Goal: Navigation & Orientation: Find specific page/section

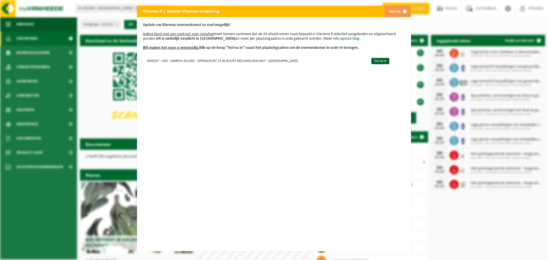
click at [393, 12] on button "Skip (0)" at bounding box center [398, 11] width 26 height 11
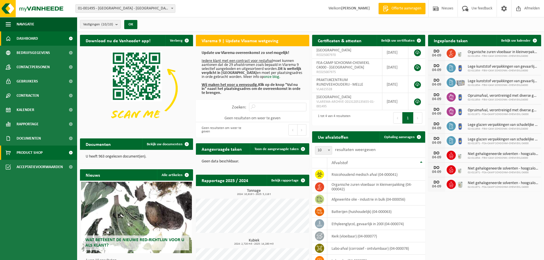
drag, startPoint x: 26, startPoint y: 151, endPoint x: 29, endPoint y: 151, distance: 2.9
click at [26, 151] on span "Product Shop" at bounding box center [30, 153] width 26 height 14
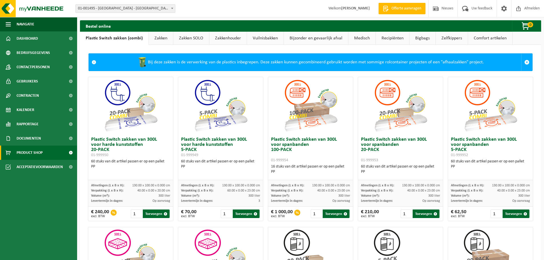
click at [190, 39] on link "Zakken SOLO" at bounding box center [191, 38] width 36 height 13
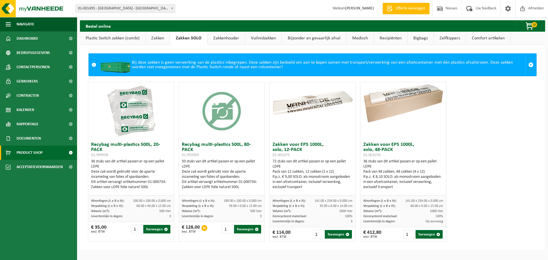
click at [225, 41] on link "Zakkenhouder" at bounding box center [226, 38] width 37 height 13
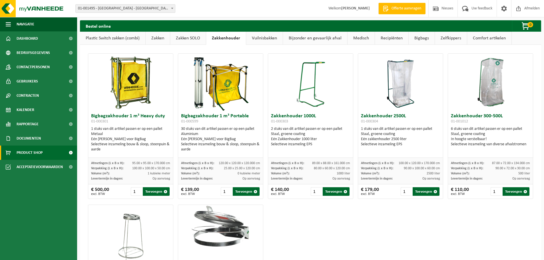
click at [263, 39] on link "Vuilnisbakken" at bounding box center [264, 38] width 37 height 13
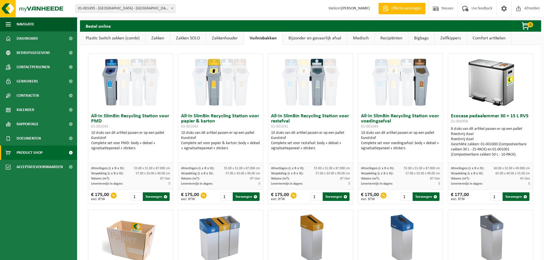
click at [319, 42] on link "Bijzonder en gevaarlijk afval" at bounding box center [315, 38] width 64 height 13
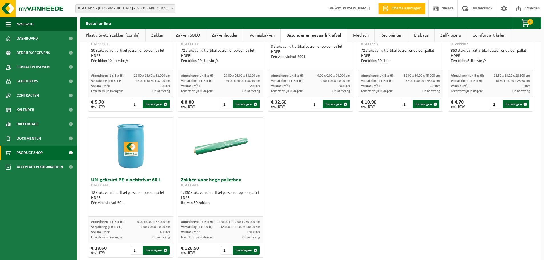
scroll to position [240, 0]
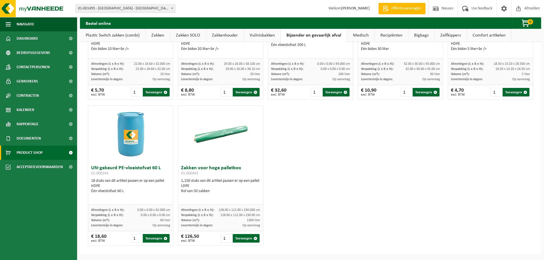
click at [361, 36] on link "Medisch" at bounding box center [360, 35] width 27 height 13
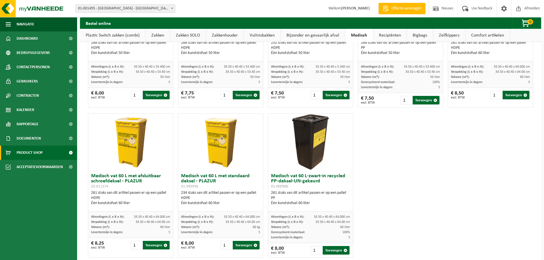
click at [385, 38] on link "Recipiënten" at bounding box center [389, 35] width 33 height 13
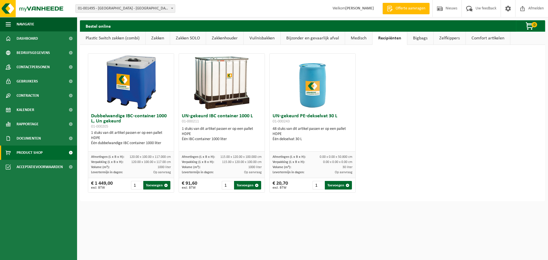
click at [419, 39] on link "Bigbags" at bounding box center [421, 38] width 26 height 13
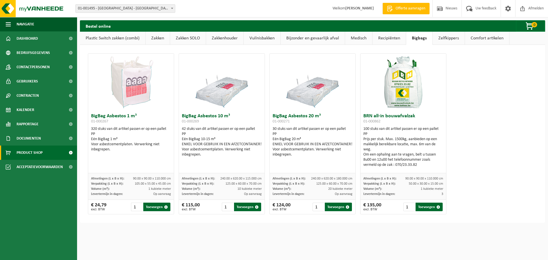
click at [233, 39] on link "Zakkenhouder" at bounding box center [224, 38] width 37 height 13
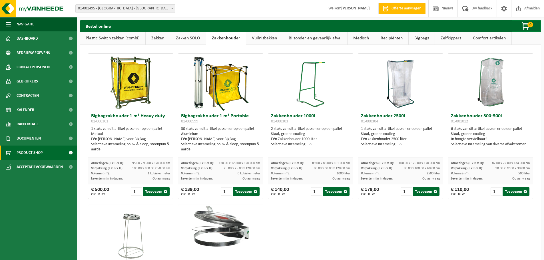
click at [262, 41] on link "Vuilnisbakken" at bounding box center [264, 38] width 37 height 13
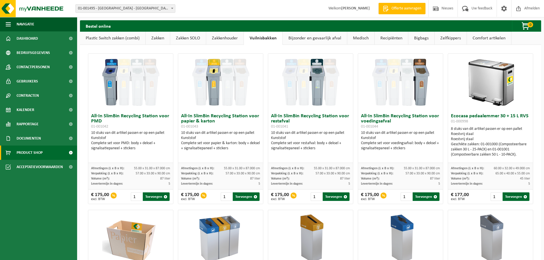
click at [318, 39] on link "Bijzonder en gevaarlijk afval" at bounding box center [315, 38] width 64 height 13
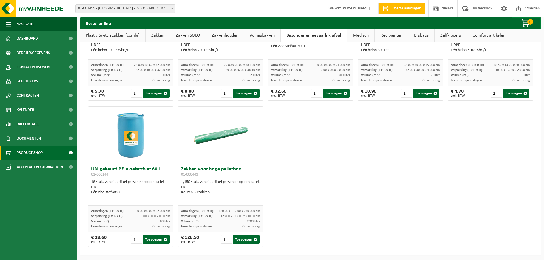
scroll to position [240, 0]
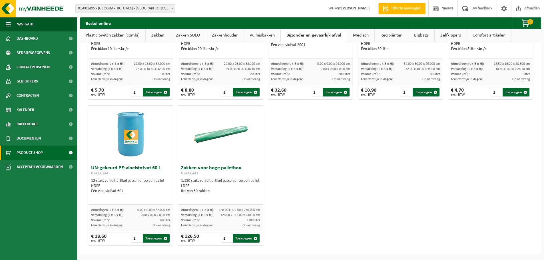
click at [449, 38] on link "Zelfkippers" at bounding box center [451, 35] width 32 height 13
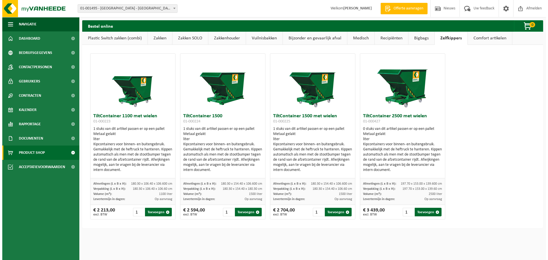
scroll to position [0, 0]
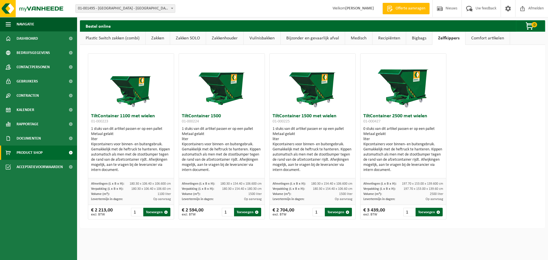
click at [483, 40] on link "Comfort artikelen" at bounding box center [488, 38] width 44 height 13
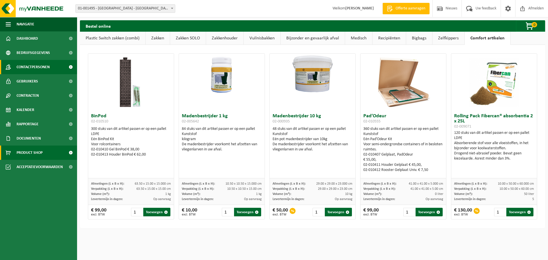
click at [37, 64] on span "Contactpersonen" at bounding box center [33, 67] width 33 height 14
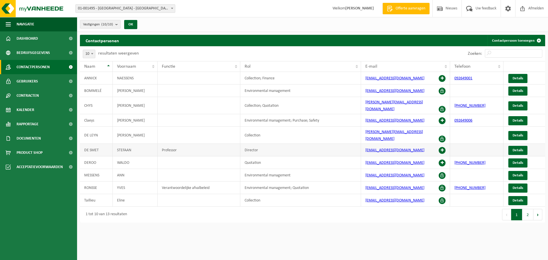
drag, startPoint x: 25, startPoint y: 150, endPoint x: 93, endPoint y: 141, distance: 69.1
click at [25, 150] on span "Product Shop" at bounding box center [30, 153] width 26 height 14
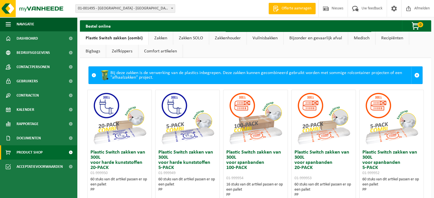
drag, startPoint x: 164, startPoint y: 36, endPoint x: 180, endPoint y: 39, distance: 16.2
click at [164, 36] on link "Zakken" at bounding box center [161, 38] width 24 height 13
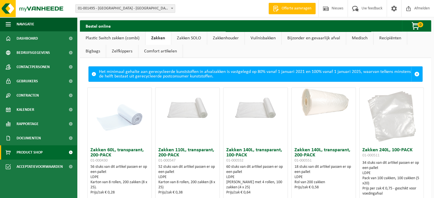
click at [180, 39] on link "Zakken SOLO" at bounding box center [189, 38] width 36 height 13
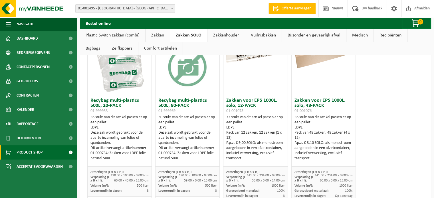
scroll to position [29, 0]
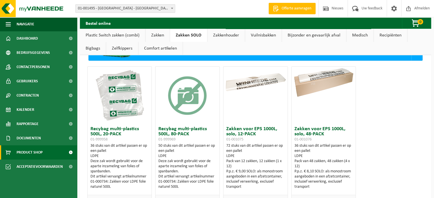
click at [105, 81] on img at bounding box center [119, 95] width 57 height 57
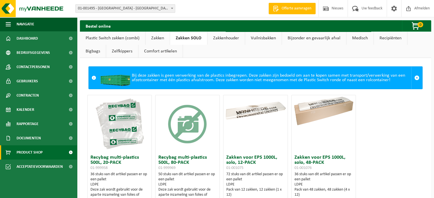
click at [263, 38] on link "Vuilnisbakken" at bounding box center [263, 38] width 37 height 13
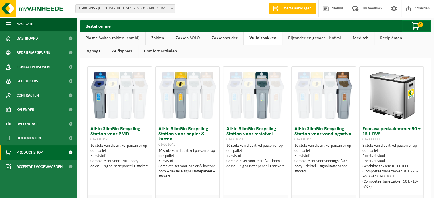
click at [295, 38] on link "Bijzonder en gevaarlijk afval" at bounding box center [315, 38] width 64 height 13
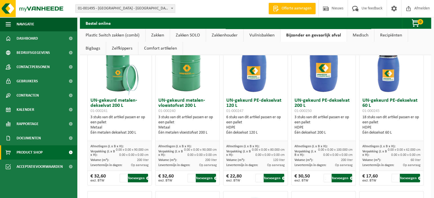
scroll to position [29, 0]
click at [335, 10] on span "Nieuws" at bounding box center [337, 8] width 15 height 17
